Goal: Transaction & Acquisition: Purchase product/service

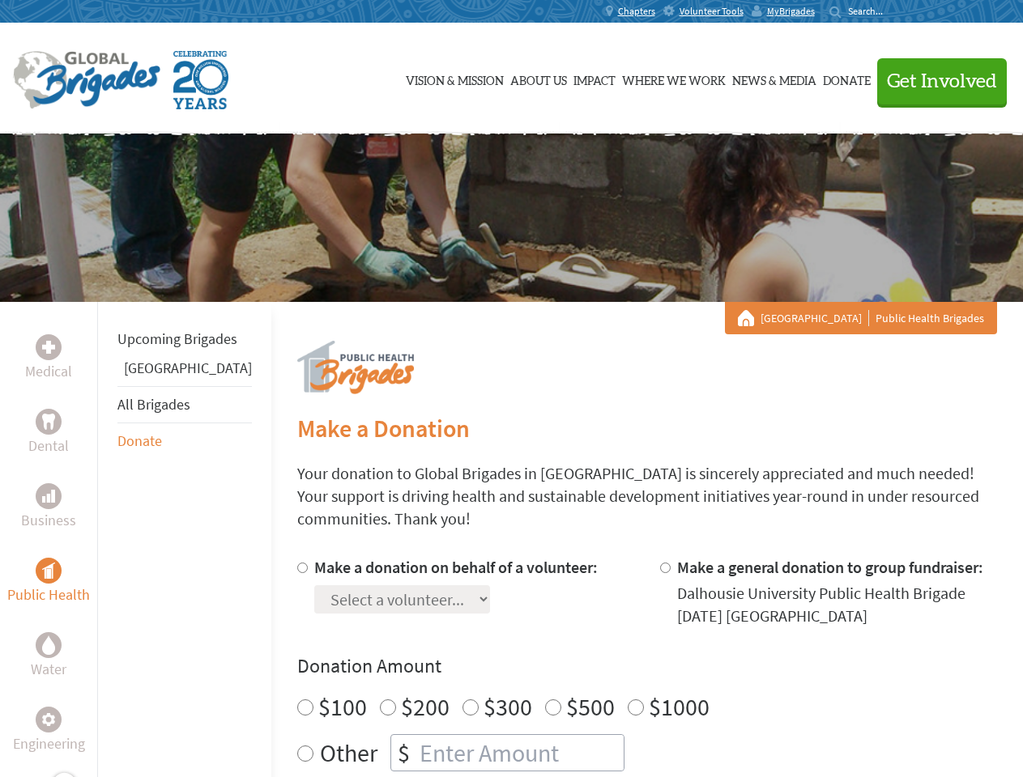
click at [894, 11] on div "Search for:" at bounding box center [861, 11] width 65 height 13
click at [935, 81] on span "Get Involved" at bounding box center [942, 81] width 110 height 19
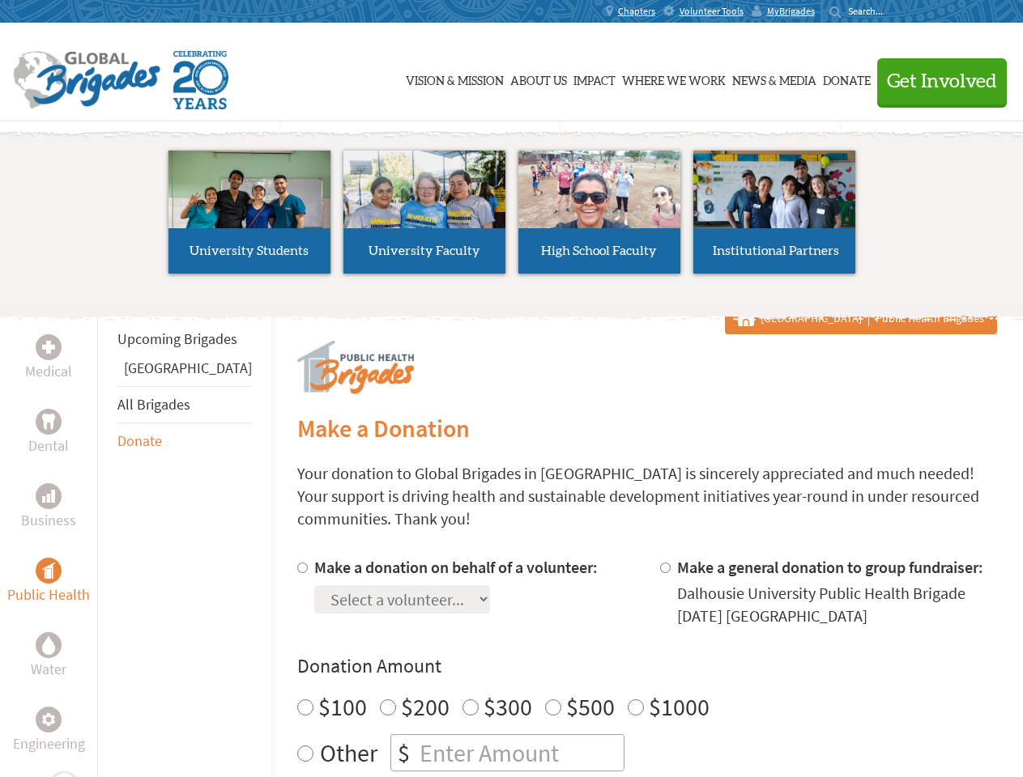
click at [512, 218] on li "High School Faculty" at bounding box center [599, 212] width 175 height 149
click at [107, 539] on div "Upcoming Brigades Panama All Brigades Donate" at bounding box center [184, 690] width 174 height 777
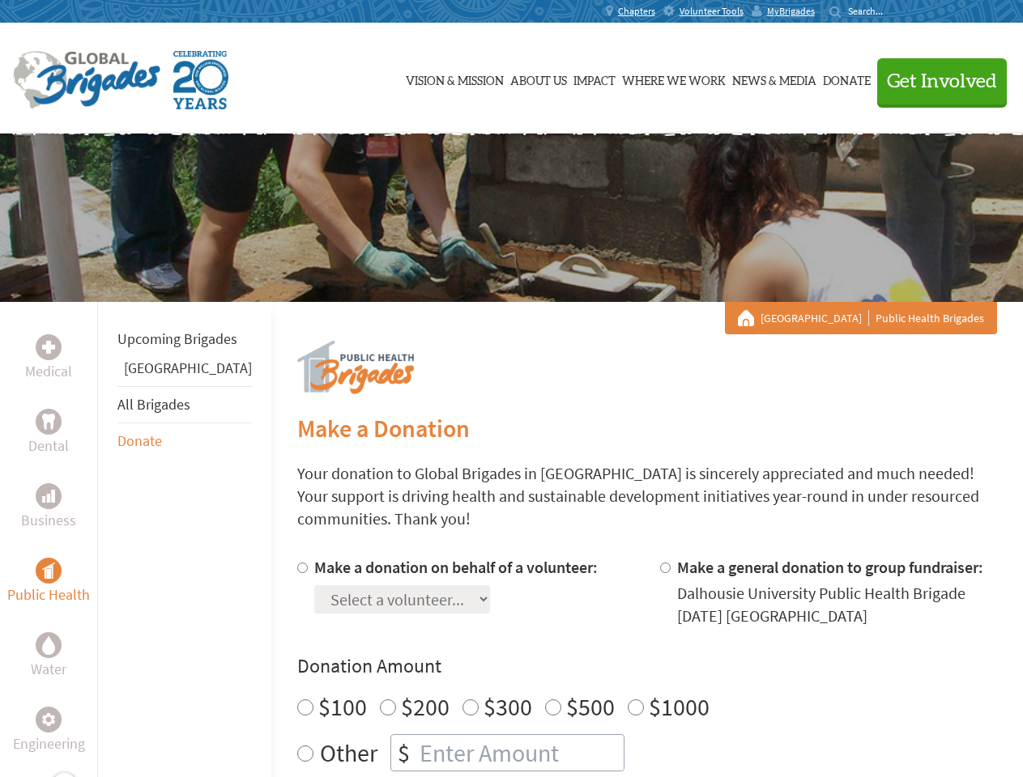
click at [619, 655] on h4 "Donation Amount" at bounding box center [647, 667] width 700 height 26
click at [297, 563] on input "Make a donation on behalf of a volunteer:" at bounding box center [302, 568] width 11 height 11
radio input "true"
click at [660, 563] on input "Make a general donation to group fundraiser:" at bounding box center [665, 568] width 11 height 11
radio input "true"
